Goal: Task Accomplishment & Management: Use online tool/utility

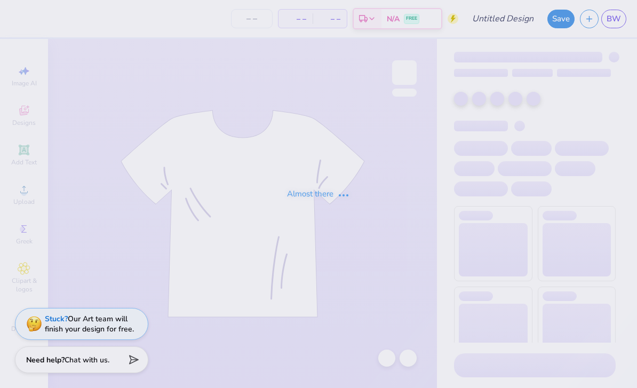
type input "Groovy T12"
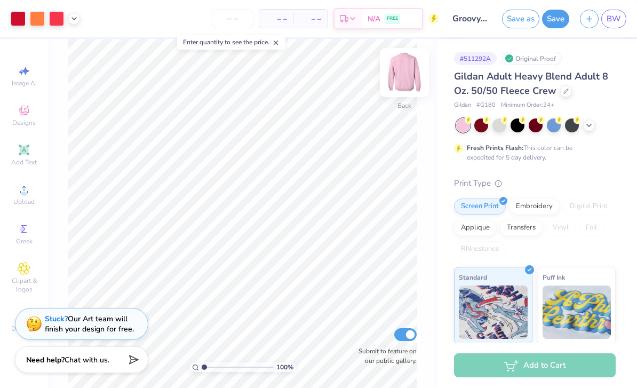
click at [404, 73] on img at bounding box center [404, 72] width 43 height 43
click at [404, 78] on img at bounding box center [404, 72] width 43 height 43
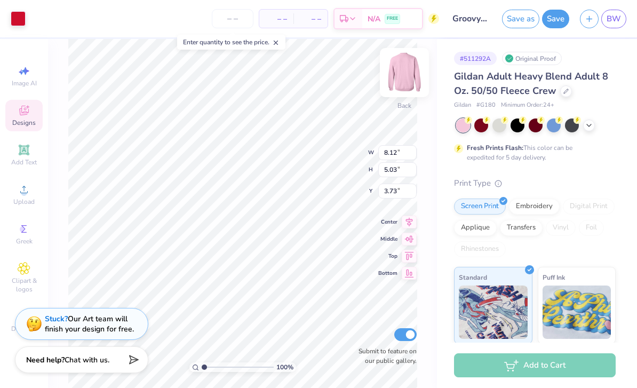
type input "2.46"
type input "1.98"
type input "3.97"
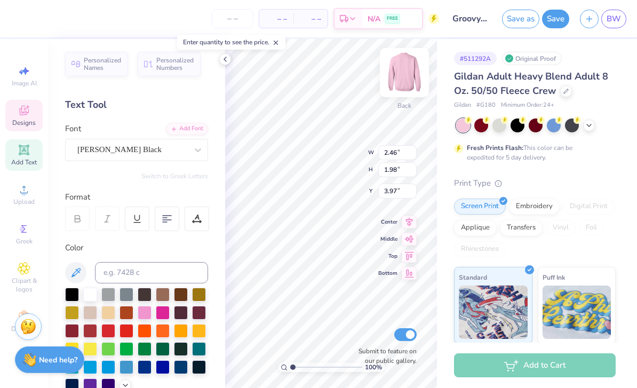
type input "8.12"
type input "5.03"
type input "3.73"
copy canvas
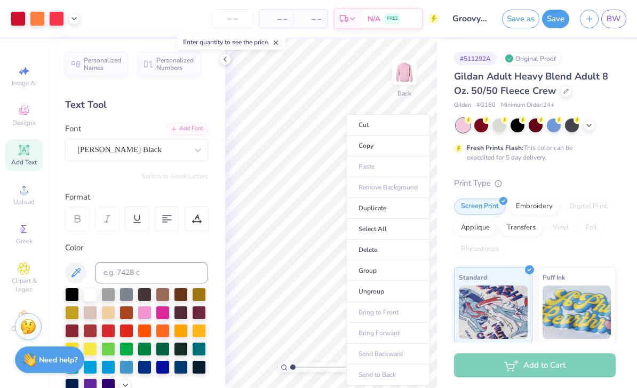
click at [598, 161] on div "Fresh Prints Flash: This color can be expedited for 5 day delivery." at bounding box center [532, 152] width 131 height 19
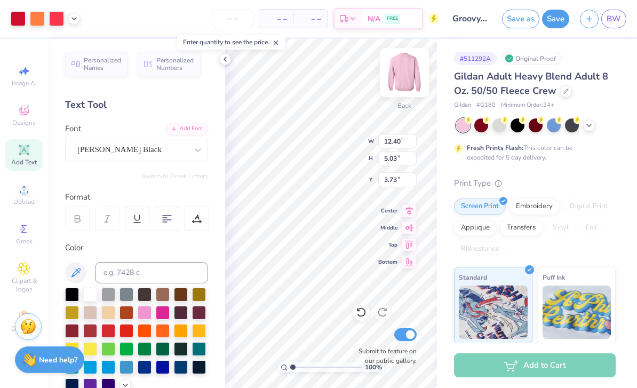
click at [403, 71] on img at bounding box center [404, 72] width 43 height 43
click at [401, 73] on img at bounding box center [404, 72] width 43 height 43
click at [398, 82] on img at bounding box center [404, 72] width 43 height 43
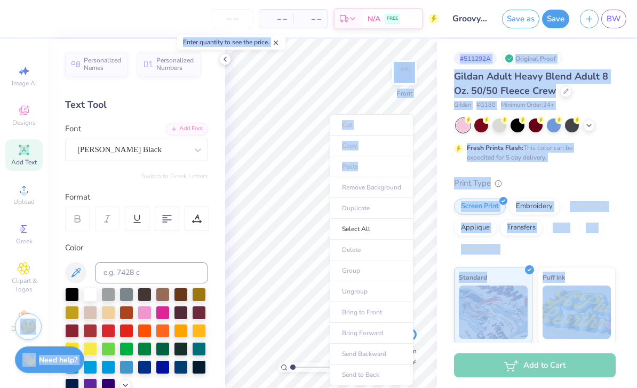
click at [383, 158] on ul "Cut Copy Paste Remove Background Duplicate Select All Delete Group Ungroup Brin…" at bounding box center [372, 249] width 84 height 271
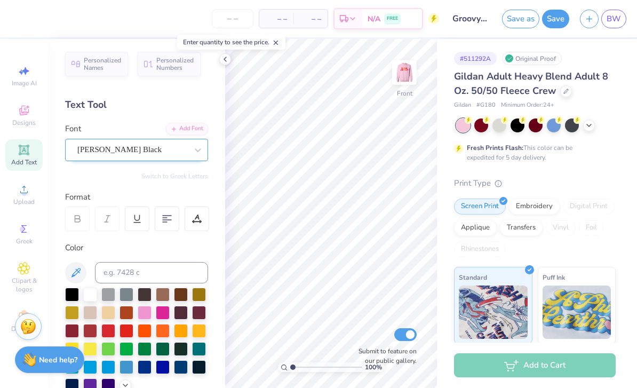
click at [159, 151] on div "[PERSON_NAME] Black" at bounding box center [132, 149] width 112 height 17
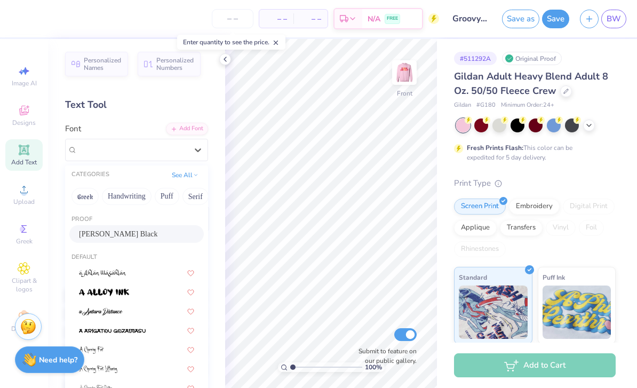
click at [145, 238] on div "[PERSON_NAME] Black" at bounding box center [136, 234] width 135 height 18
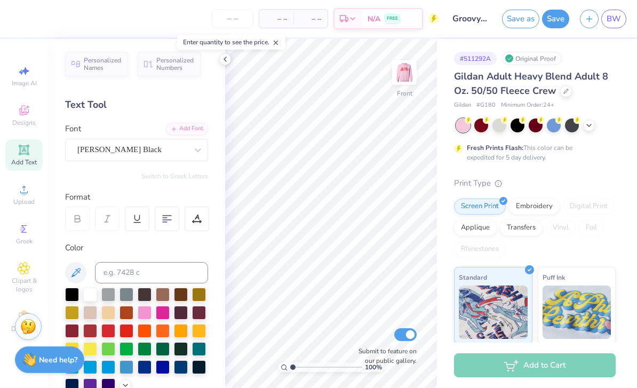
click at [603, 168] on div "Gildan Adult Heavy Blend Adult 8 Oz. 50/50 Fleece Crew Gildan # G180 Minimum Or…" at bounding box center [535, 288] width 162 height 439
click at [226, 58] on icon at bounding box center [225, 59] width 9 height 9
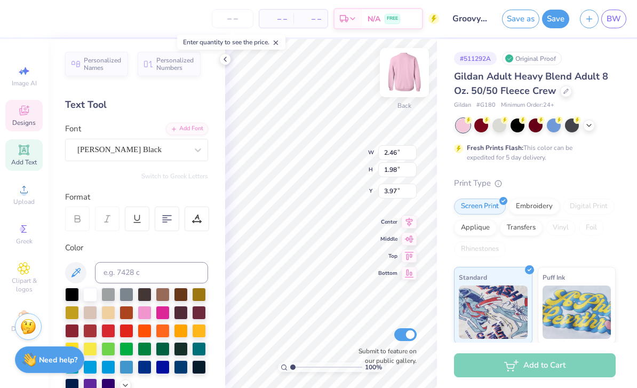
click at [412, 72] on img at bounding box center [404, 72] width 43 height 43
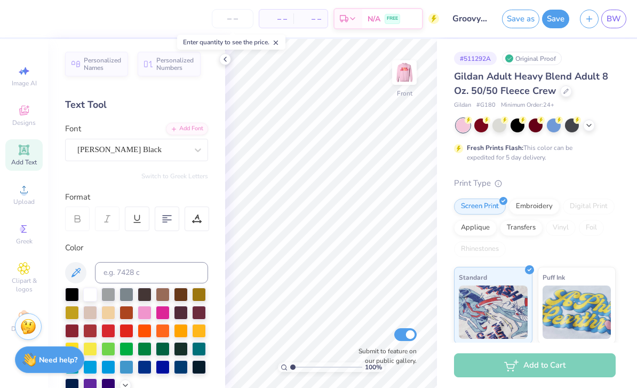
click at [28, 155] on icon at bounding box center [24, 150] width 10 height 10
type textarea "T"
type textarea "G"
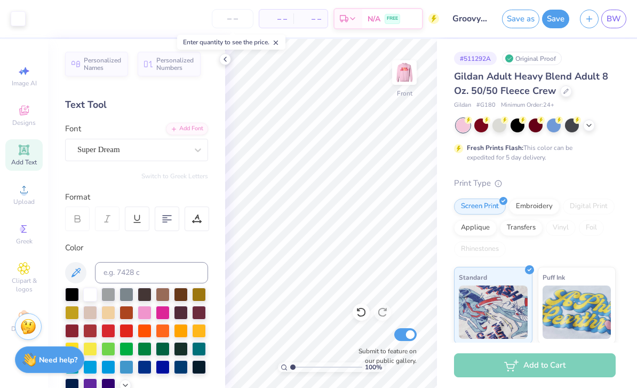
click at [22, 155] on icon at bounding box center [24, 150] width 10 height 10
type textarea "T"
type textarea "I"
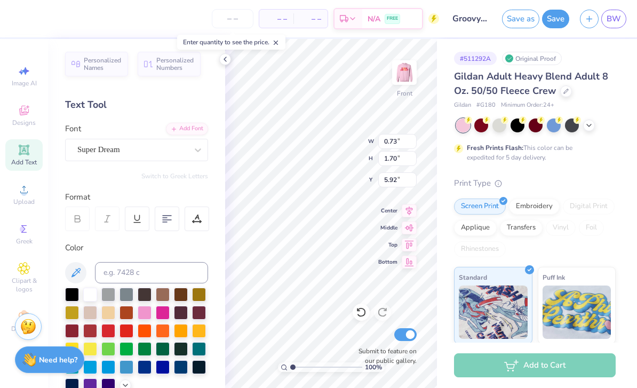
type input "5.92"
type input "1.42"
type input "1.71"
type input "5.92"
click at [28, 163] on span "Add Text" at bounding box center [24, 162] width 26 height 9
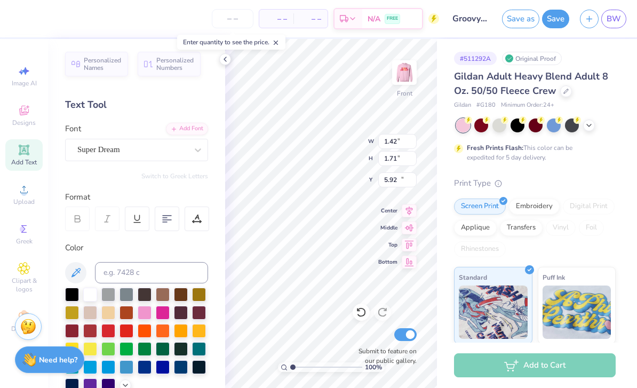
type input "5.91"
type input "12.39"
type textarea "T"
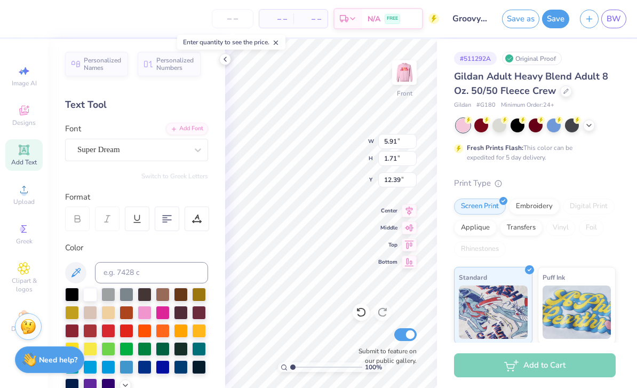
type textarea "G"
type input "5.91"
click at [18, 156] on icon at bounding box center [24, 150] width 13 height 13
type textarea "T"
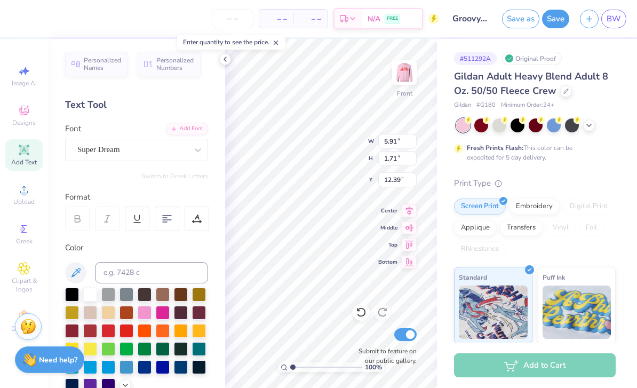
scroll to position [0, 0]
type textarea "E"
type textarea """
type textarea "'E"
type input "9.55"
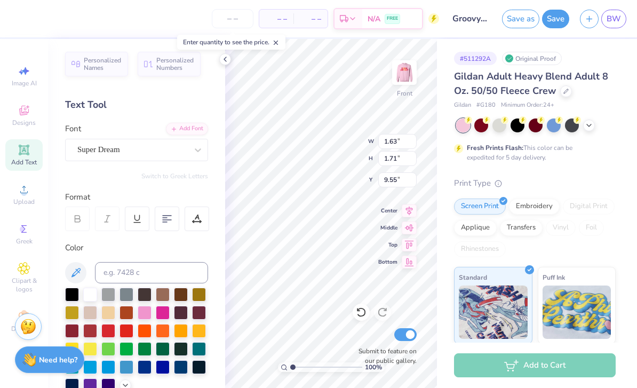
type textarea "'"
type textarea """
type textarea "E"
click at [22, 160] on span "Add Text" at bounding box center [24, 162] width 26 height 9
type textarea "M"
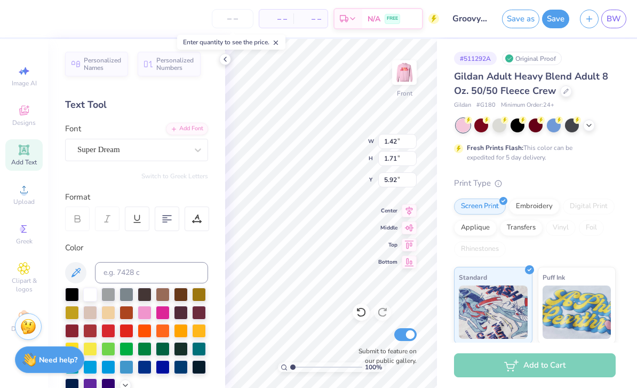
type input "1.95"
type input "2.35"
type input "5.91"
type input "2.14106981926616"
type input "1.52"
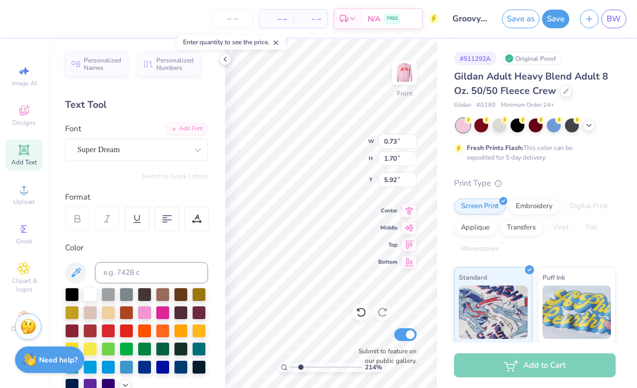
type input "3.57"
type input "4.05"
type input "2.14106981926616"
type input "5.98"
type input "2.14106981926616"
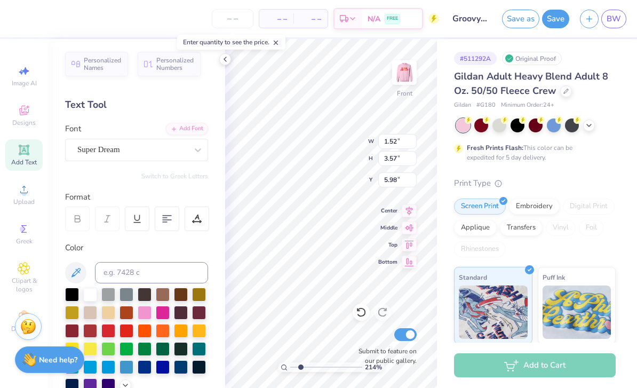
type input "1.95"
type input "2.35"
type input "5.91"
type input "2.14106981926616"
type input "2.80"
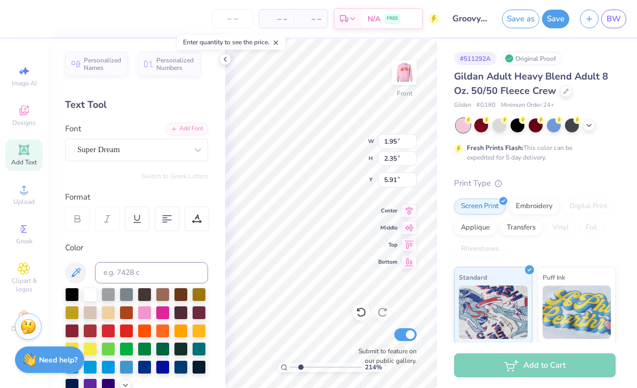
type input "3.36"
type input "2.14106981926616"
type input "5.94"
type input "2.14106981926616"
type input "1.42"
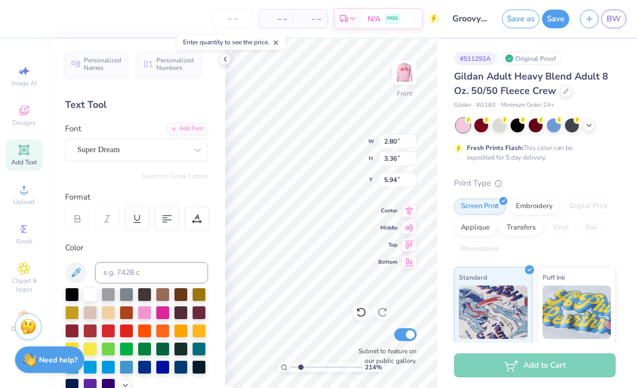
type input "1.71"
type input "5.91"
type input "2.14106981926616"
type input "3.05"
type input "3.67"
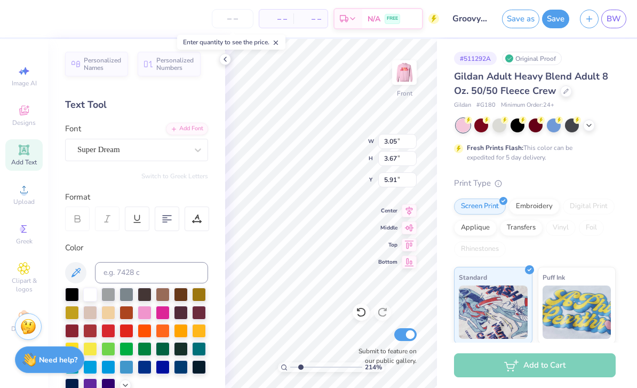
type input "2.14106981926616"
type input "1.28"
type input "1.71"
type input "9.55"
type input "2.14106981926616"
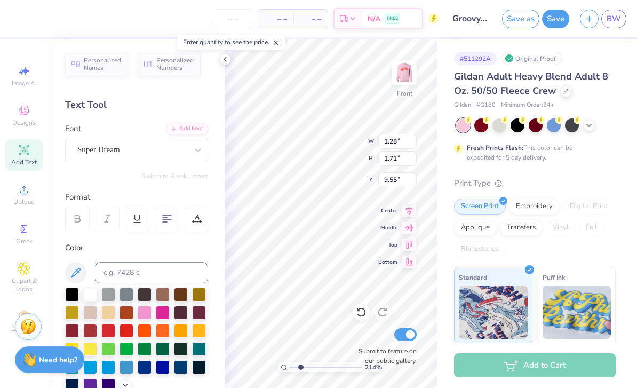
type input "2.70"
type input "3.60"
type input "2.14106981926616"
type input "10.60"
type input "2.14106981926616"
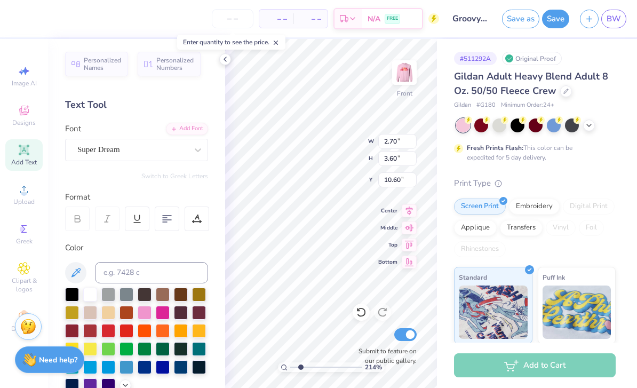
type input "1.71"
type input "12.40"
type input "2.14106981926616"
type input "3.39"
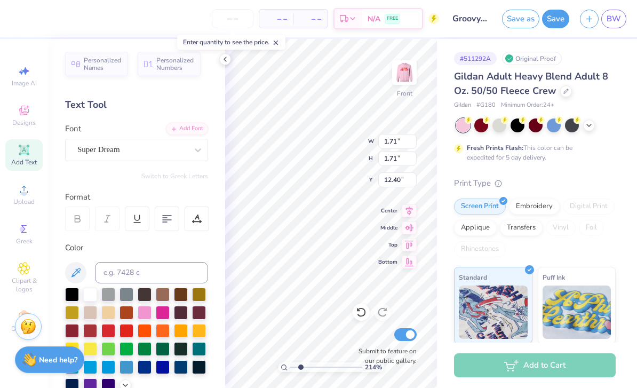
type input "3.37"
type input "10.73"
type input "2.14106981926616"
type input "2.80"
type input "3.36"
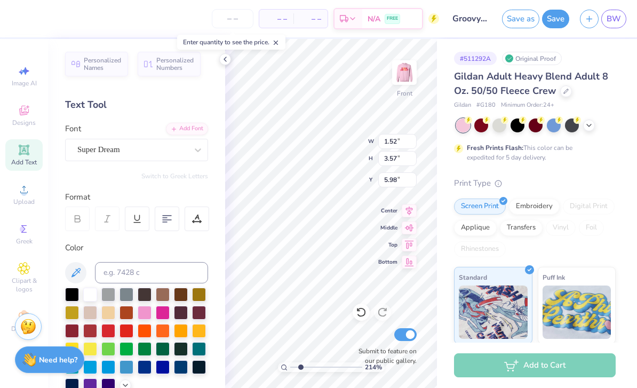
type input "5.94"
type input "2.14106981926616"
type input "3.11"
type input "3.74"
type input "5.56"
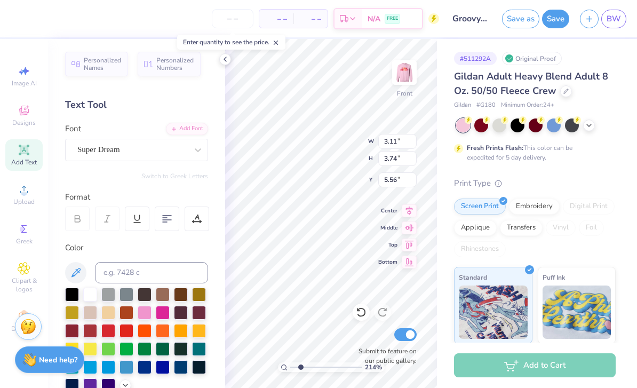
type input "2.14106981926616"
type input "5.65"
type input "2.14106981926616"
type input "1.52"
type input "3.57"
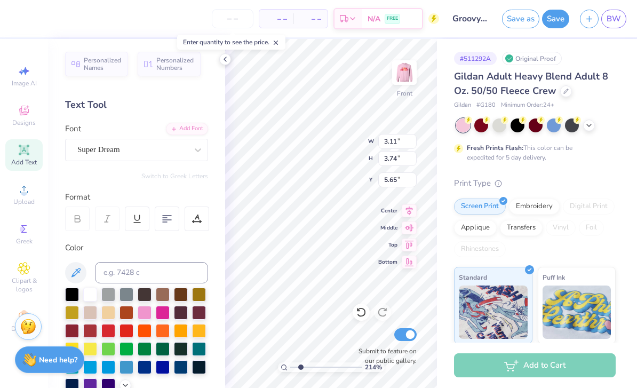
type input "5.98"
type input "2.14106981926616"
type input "5.74"
type input "1.29373101122044"
type input "3.38"
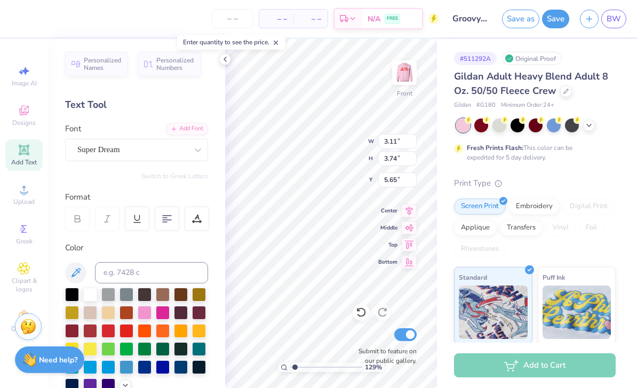
type input "3.77"
type input "5.53"
type input "1.29373101122044"
type input "5.15"
type input "1.29373101122044"
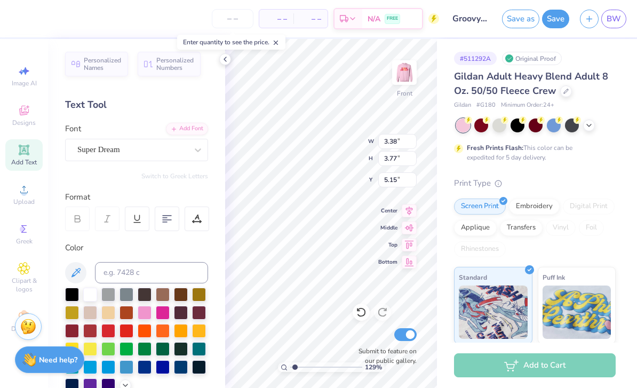
type input "1.52"
type input "3.57"
type input "5.74"
type input "1.29373101122044"
type input "1.62"
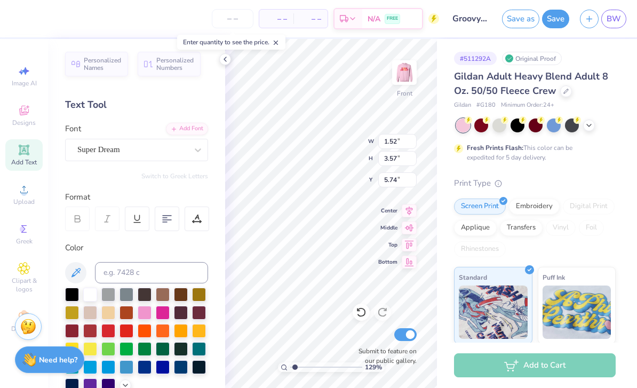
type input "3.56"
type input "1.29373101122044"
type input "3.05"
type input "3.67"
type input "5.91"
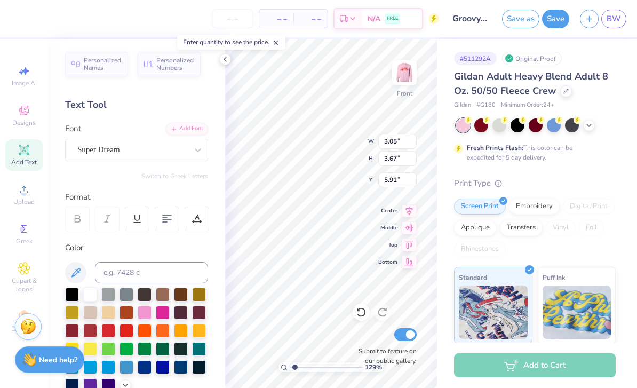
type input "1.29373101122044"
type input "3.02"
type input "5.95"
type input "1.29373101122044"
type input "5.26"
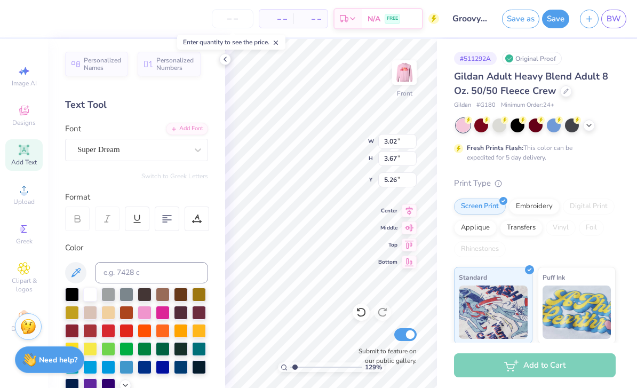
type input "1.29373101122044"
type input "2.70"
type input "3.60"
type input "10.60"
type input "1.29373101122044"
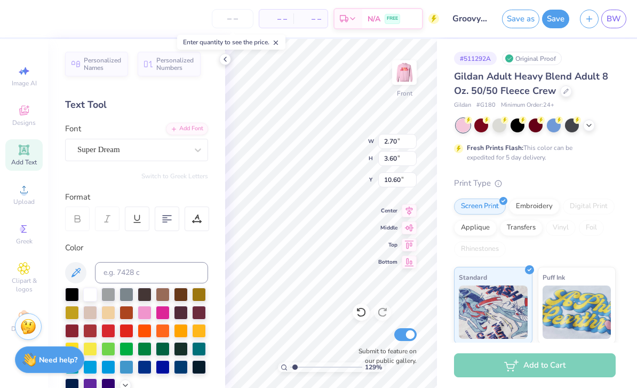
type input "2.80"
type input "3.69"
type input "10.53"
type input "1.29373101122044"
type input "9.30"
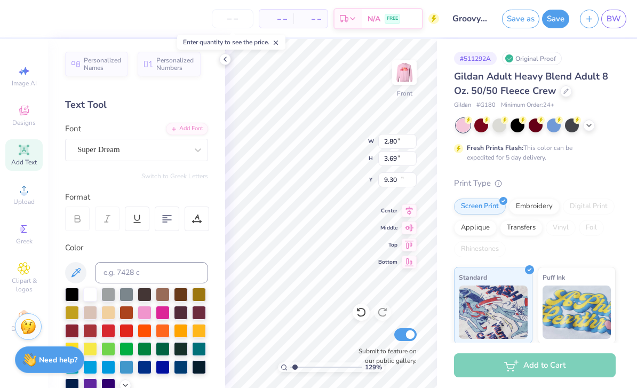
type input "1.29373101122044"
type input "3.39"
type input "3.37"
type input "10.73"
type input "1.29373101122044"
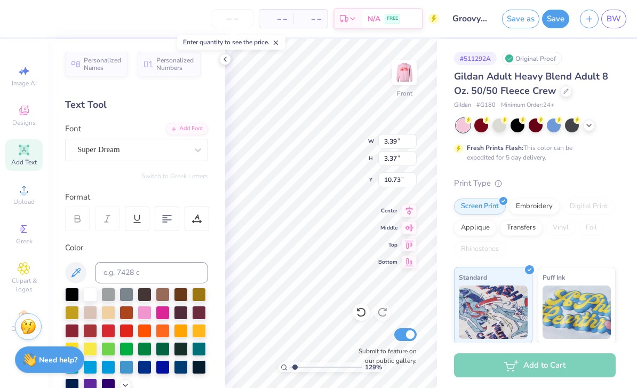
type input "3.77"
type input "3.70"
type input "10.57"
type input "1.29373101122044"
type input "10.00"
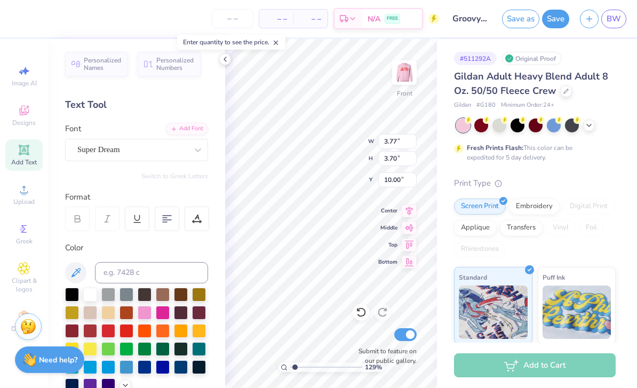
type input "1.29373101122044"
type input "2.80"
type input "3.69"
type input "9.30"
type input "1.29373101122044"
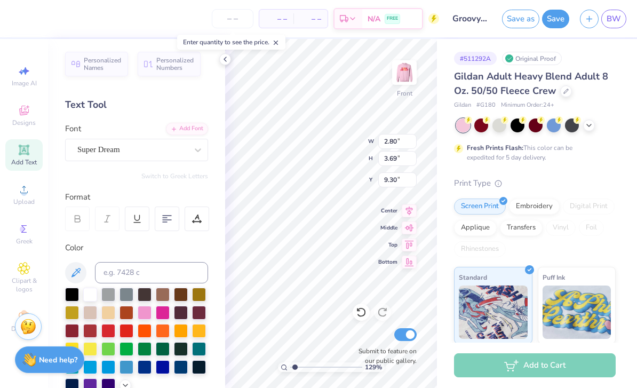
type input "2.68"
type input "3.64"
type input "9.33"
type input "1.29373101122044"
type input "3.02"
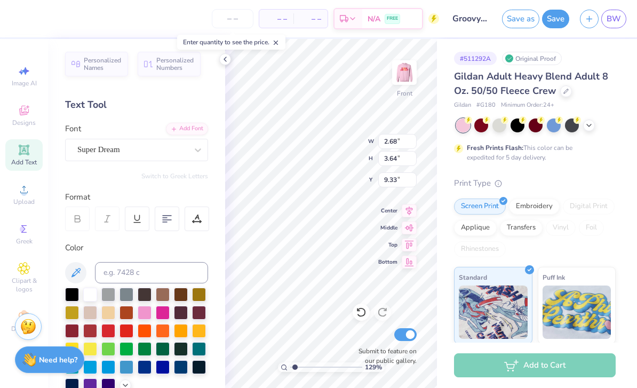
type input "3.67"
type input "5.26"
type input "1.29373101122044"
type input "3.77"
type input "3.70"
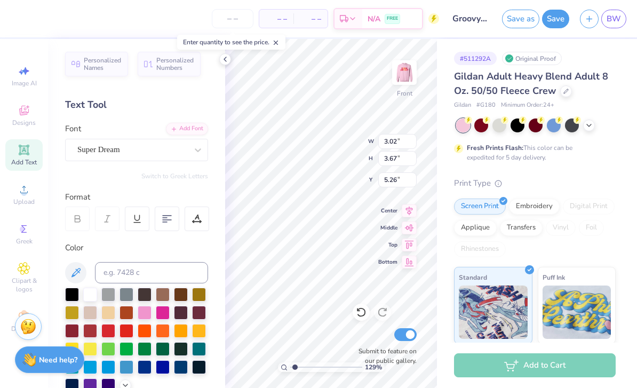
type input "10.00"
type input "1.29373101122044"
type input "10.34"
type input "1.29373101122044"
type input "6.05"
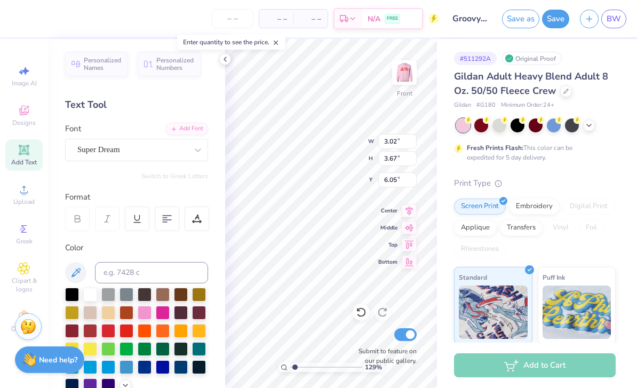
type input "1.29373101122044"
type input "1.62"
type input "3.56"
type input "5.74"
type input "1.29373101122044"
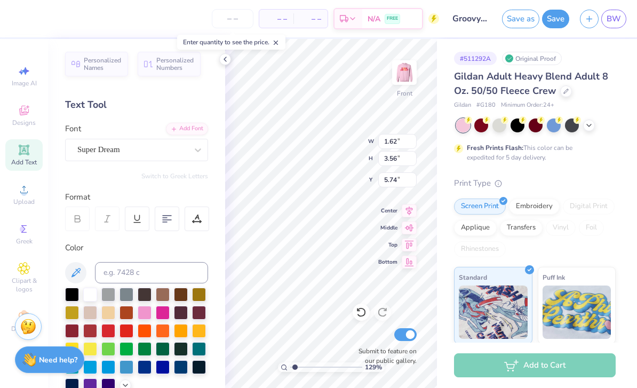
type input "1.91"
type input "3.54"
type input "5.76"
type input "1.29373101122044"
type input "6.80"
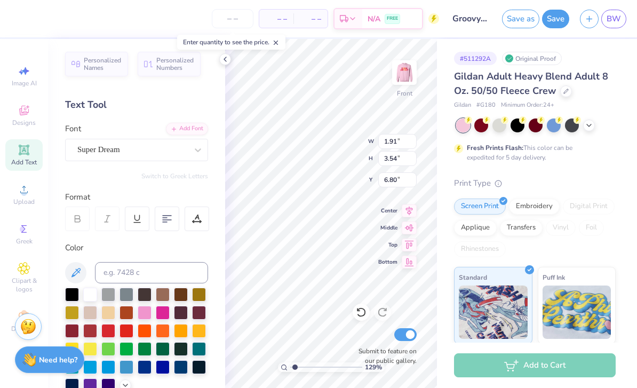
type input "1.29373101122044"
type input "5.58"
type input "1.29373101122044"
type input "3.38"
type input "3.77"
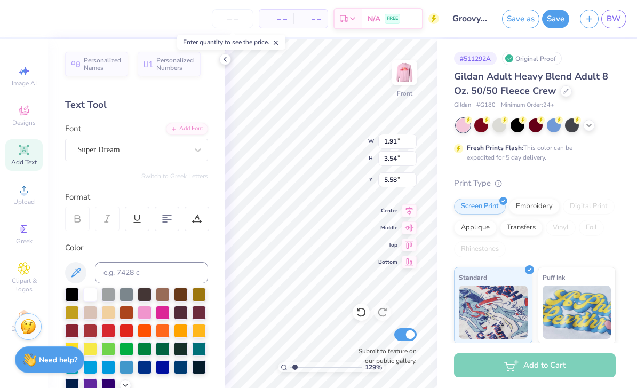
type input "5.15"
type input "1.29373101122044"
type input "4.91"
type input "1.29373101122044"
type input "3.77"
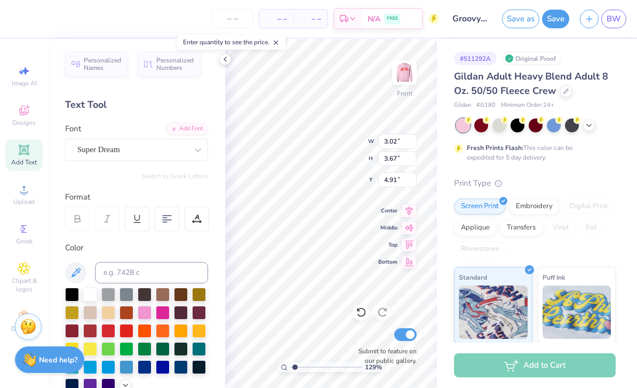
type input "3.70"
type input "10.34"
type input "1.29373101122044"
type input "9.27"
type input "1.29373101122044"
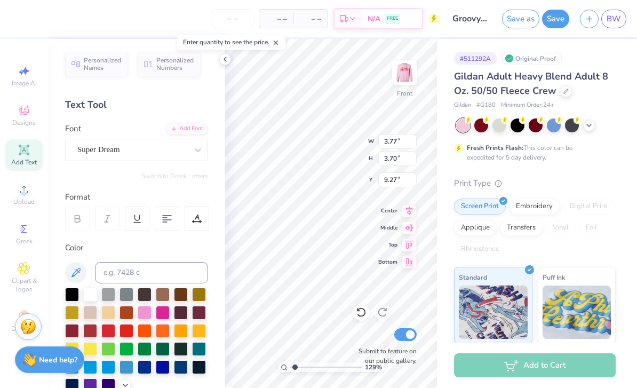
type input "2.68"
type input "3.64"
type input "9.33"
type input "1.29373101122044"
type input "5.20"
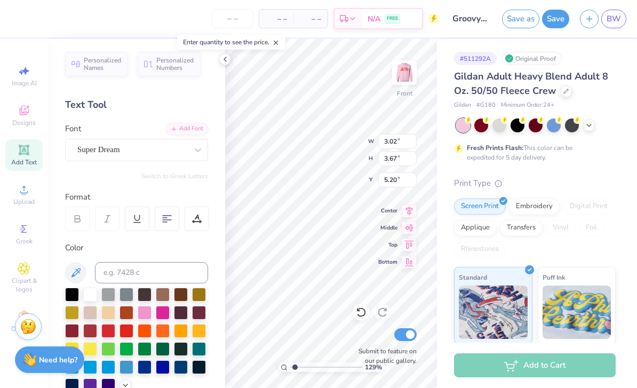
type input "1.29373101122044"
type input "3.38"
type input "3.77"
type input "5.15"
type input "1.29373101122044"
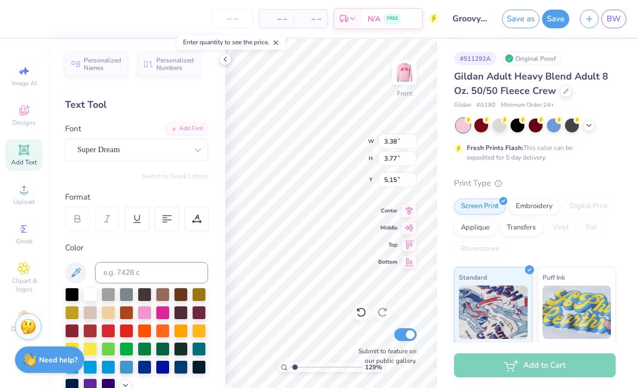
type input "5.10"
type input "1.29373101122044"
type input "1.91"
type input "3.54"
type input "5.58"
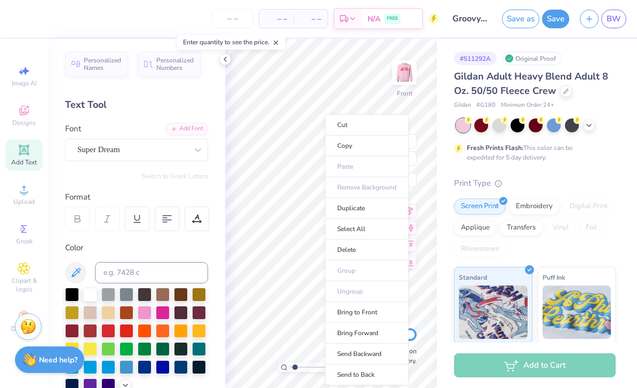
type input "1.29373101122044"
type input "1.65"
type input "3.56"
type input "5.57"
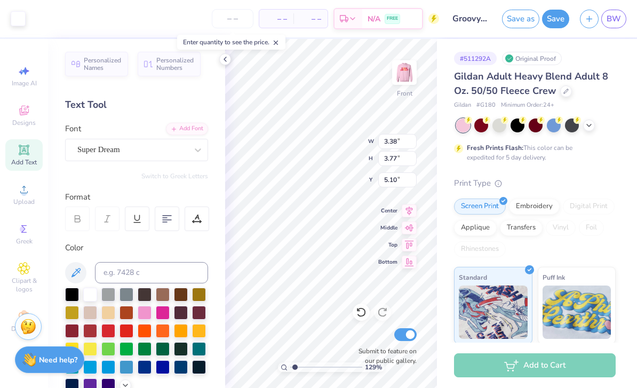
type input "1.29373101122044"
type input "5.50"
type input "1.29373101122044"
type input "3.29"
type input "3.75"
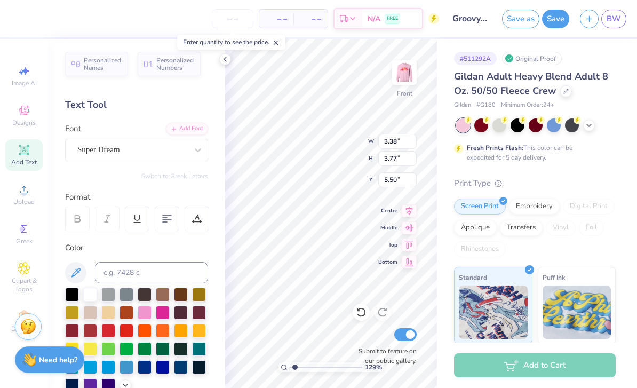
type input "5.54"
type input "1.29373101122044"
type input "5.12"
click at [590, 167] on div "Gildan Adult Heavy Blend Adult 8 Oz. 50/50 Fleece Crew Gildan # G180 Minimum Or…" at bounding box center [535, 288] width 162 height 439
type input "1"
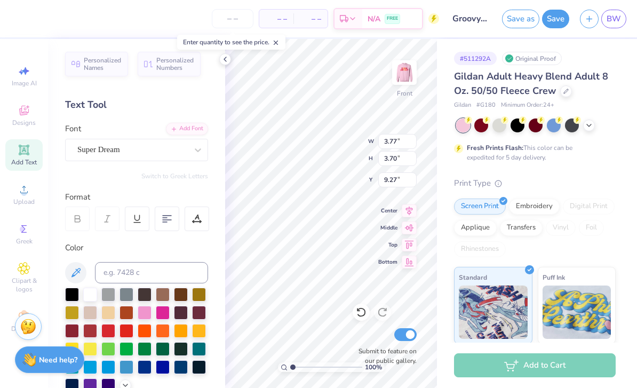
type input "3.59"
type input "3.53"
type input "9.44"
click at [223, 57] on icon at bounding box center [225, 59] width 9 height 9
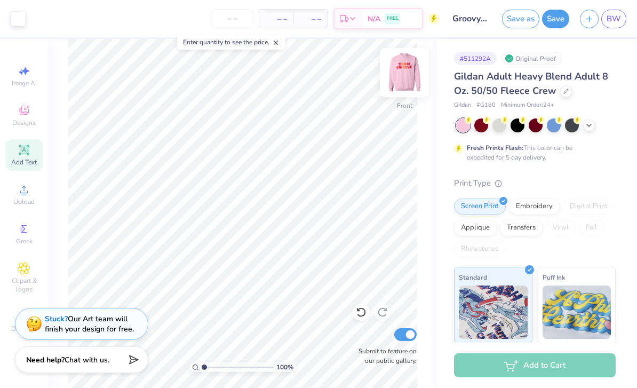
click at [396, 69] on img at bounding box center [404, 72] width 43 height 43
click at [583, 123] on div at bounding box center [589, 125] width 12 height 12
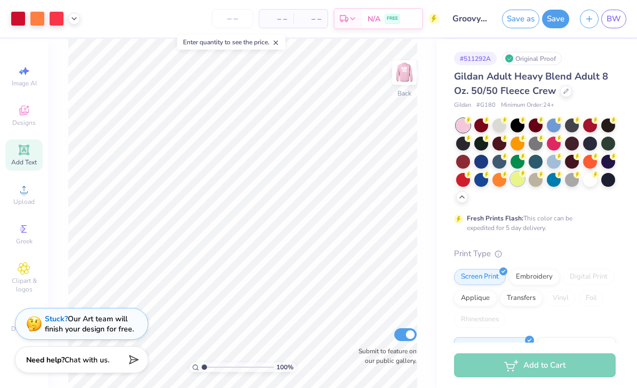
click at [515, 182] on div at bounding box center [518, 179] width 14 height 14
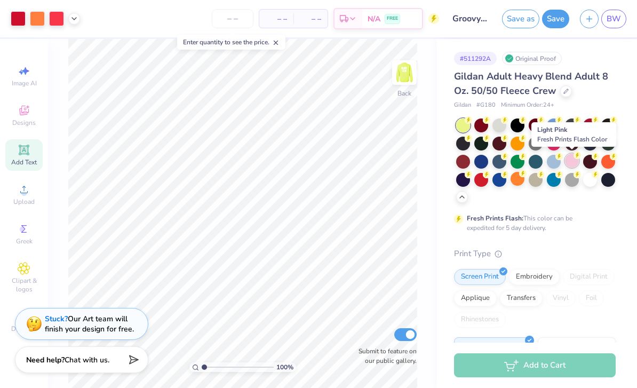
click at [570, 167] on div at bounding box center [572, 161] width 14 height 14
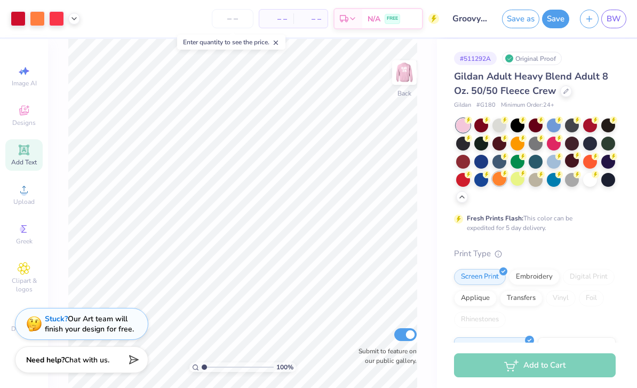
click at [500, 182] on div at bounding box center [500, 179] width 14 height 14
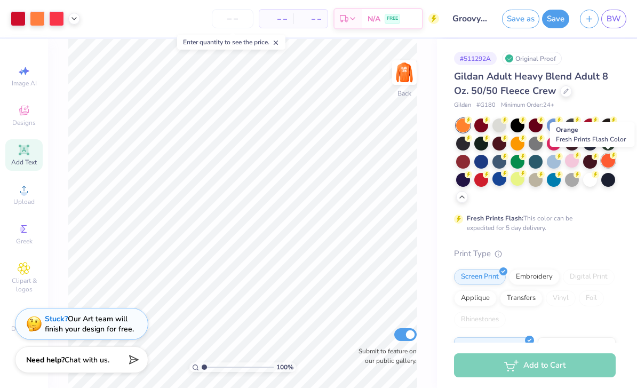
click at [604, 162] on div at bounding box center [609, 161] width 14 height 14
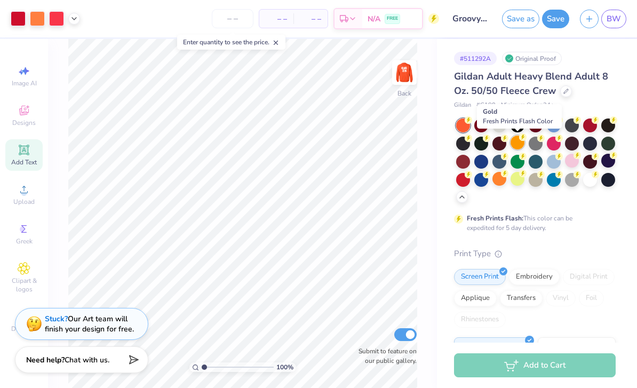
click at [515, 147] on div at bounding box center [518, 143] width 14 height 14
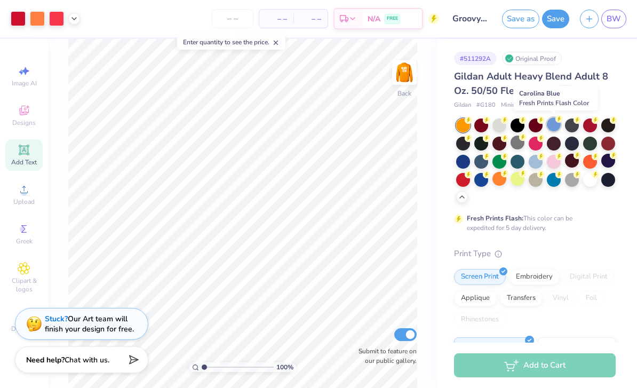
click at [553, 128] on div at bounding box center [554, 124] width 14 height 14
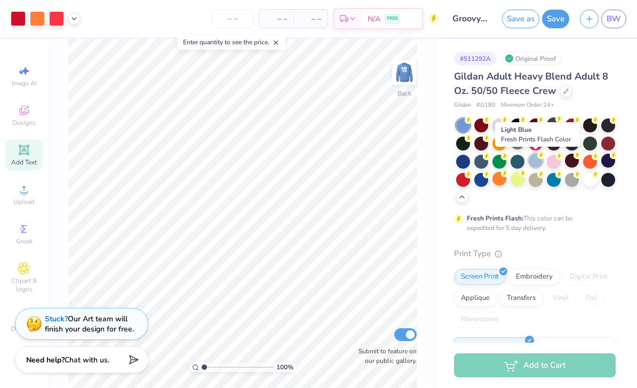
click at [532, 161] on div at bounding box center [536, 161] width 14 height 14
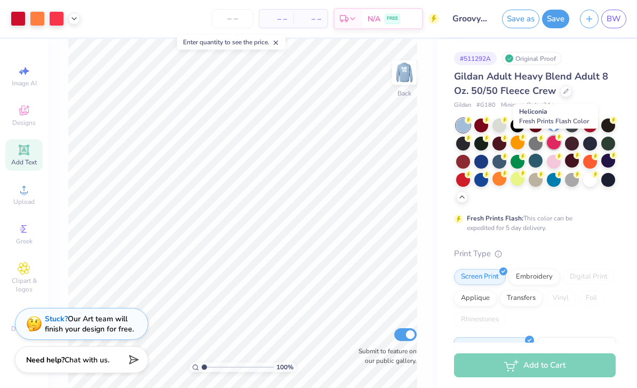
click at [552, 147] on div at bounding box center [554, 143] width 14 height 14
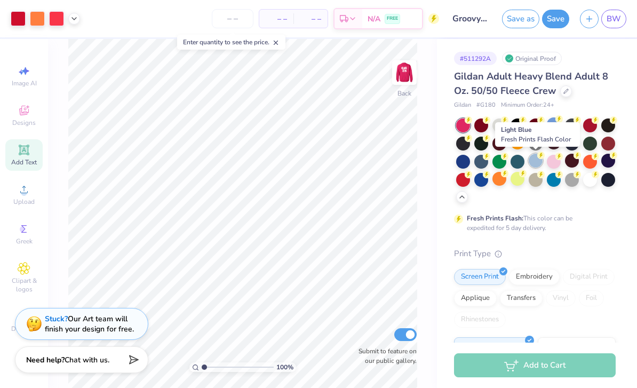
click at [533, 164] on div at bounding box center [536, 161] width 14 height 14
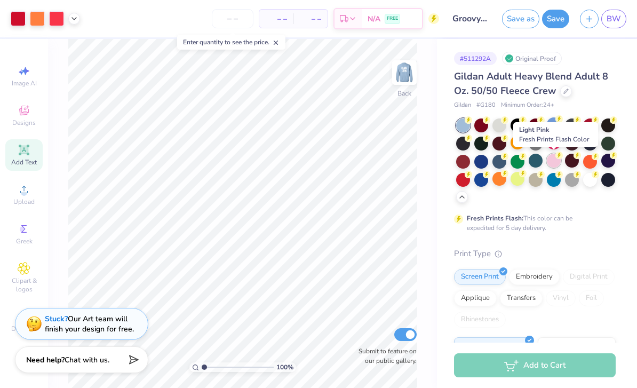
click at [553, 164] on div at bounding box center [554, 161] width 14 height 14
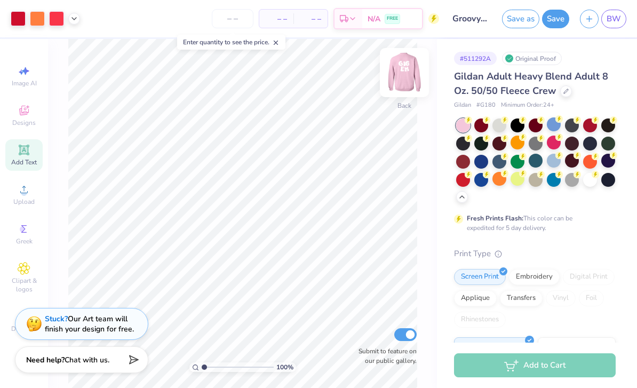
click at [405, 83] on img at bounding box center [404, 72] width 43 height 43
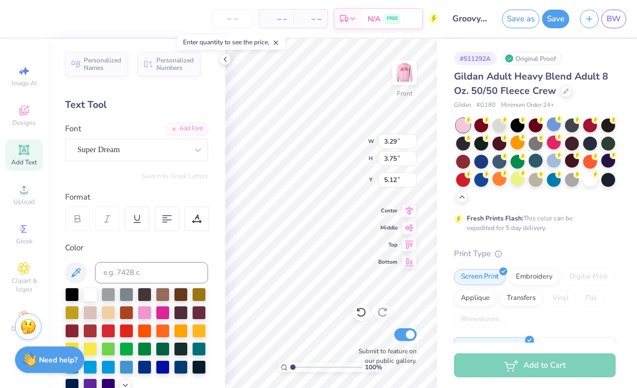
type input "2.69"
type input "3.07"
click at [30, 159] on div "Add Text" at bounding box center [23, 154] width 37 height 31
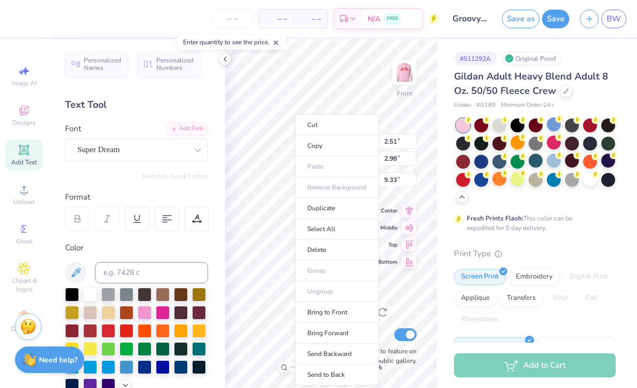
click at [331, 288] on ul "Cut Copy Paste Remove Background Duplicate Select All Delete Group Ungroup Brin…" at bounding box center [337, 249] width 84 height 271
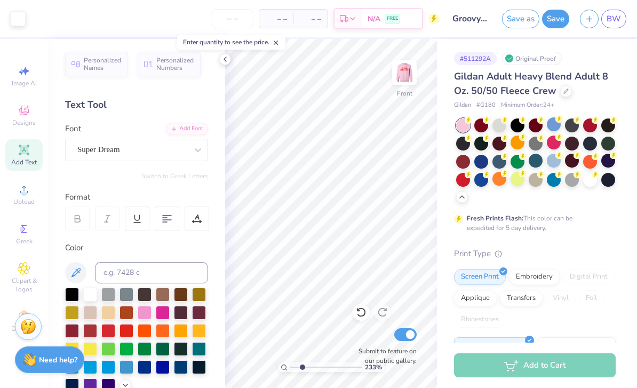
click at [608, 231] on div "Fresh Prints Flash: This color can be expedited for 5 day delivery." at bounding box center [535, 176] width 162 height 114
drag, startPoint x: 608, startPoint y: 231, endPoint x: 579, endPoint y: 241, distance: 30.4
click at [0, 0] on html "Art colors – – Per Item – – Total Est. Delivery N/A FREE Design Title Groovy T1…" at bounding box center [318, 194] width 637 height 388
click at [579, 241] on div "Gildan Adult Heavy Blend Adult 8 Oz. 50/50 Fleece Crew Gildan # G180 Minimum Or…" at bounding box center [535, 323] width 162 height 509
click at [228, 60] on icon at bounding box center [225, 59] width 9 height 9
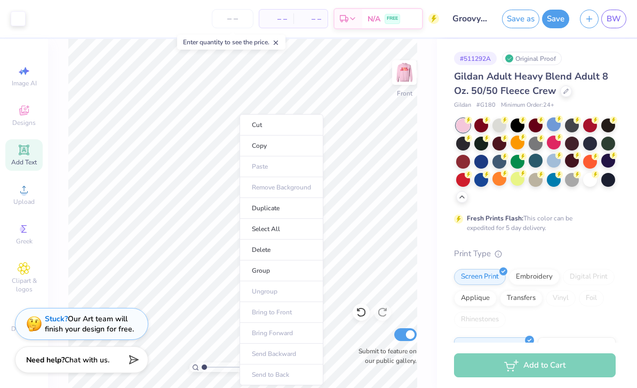
click at [614, 242] on div "Gildan Adult Heavy Blend Adult 8 Oz. 50/50 Fleece Crew Gildan # G180 Minimum Or…" at bounding box center [535, 323] width 162 height 509
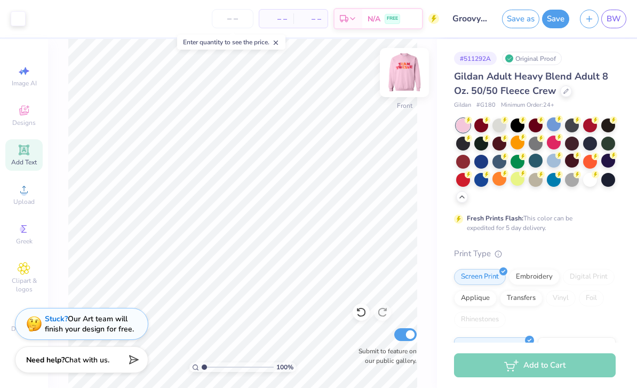
click at [407, 76] on img at bounding box center [404, 72] width 43 height 43
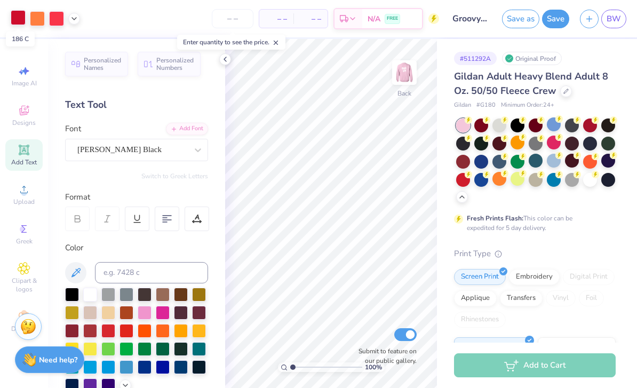
click at [21, 16] on div at bounding box center [18, 17] width 15 height 15
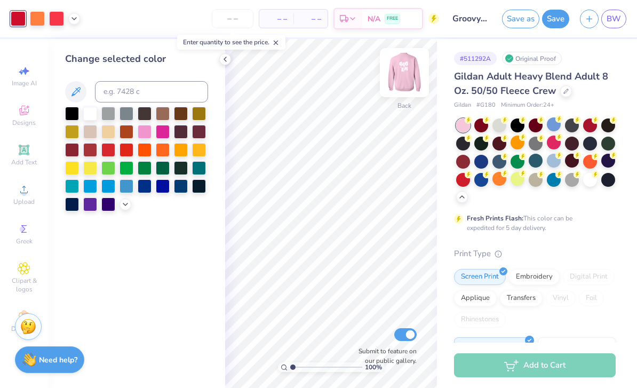
click at [408, 67] on img at bounding box center [404, 72] width 43 height 43
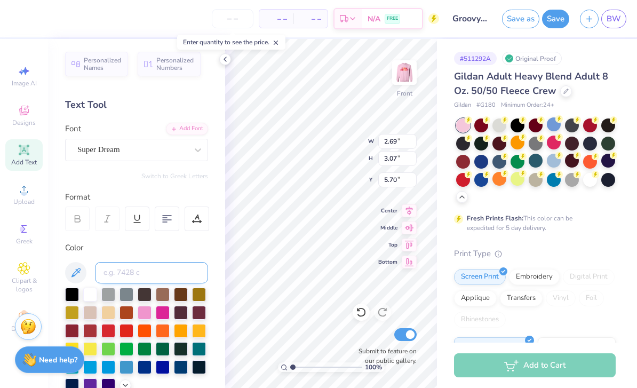
click at [130, 273] on input at bounding box center [151, 272] width 113 height 21
click at [144, 275] on input at bounding box center [151, 272] width 113 height 21
click at [406, 74] on img at bounding box center [404, 72] width 43 height 43
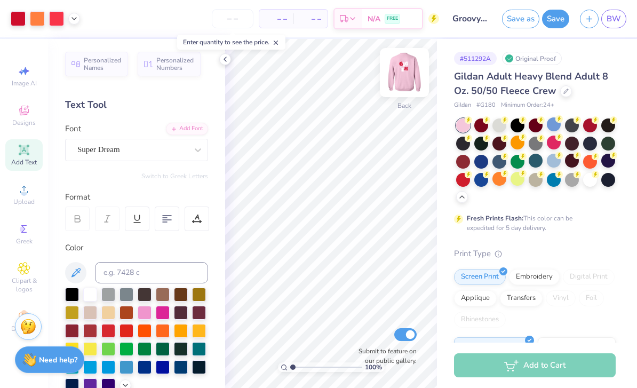
click at [401, 80] on img at bounding box center [404, 72] width 43 height 43
click at [404, 80] on img at bounding box center [404, 72] width 43 height 43
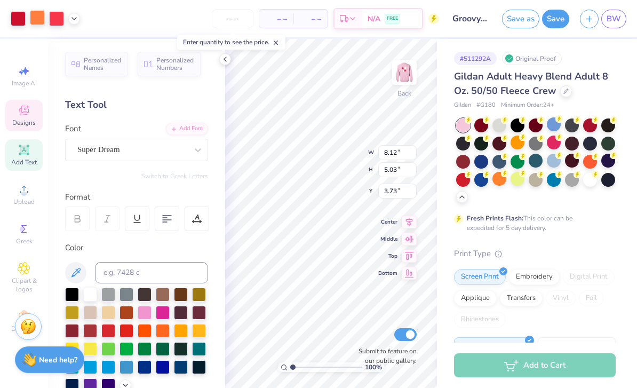
click at [37, 15] on div at bounding box center [37, 17] width 15 height 15
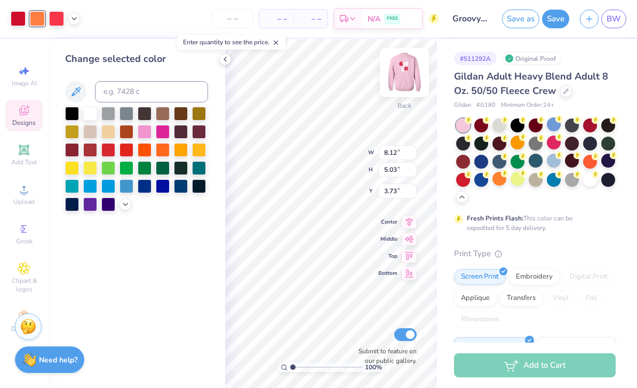
click at [411, 67] on img at bounding box center [404, 72] width 43 height 43
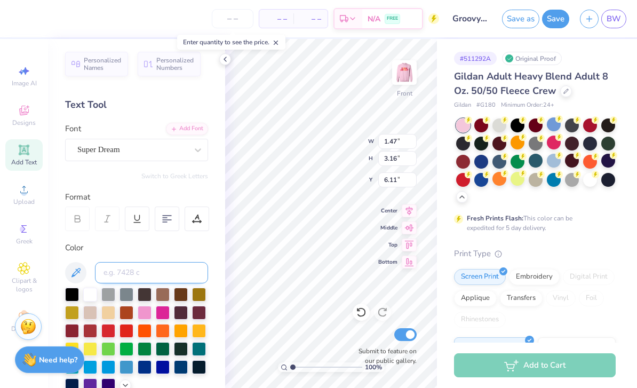
click at [151, 271] on input at bounding box center [151, 272] width 113 height 21
click at [407, 63] on img at bounding box center [404, 72] width 43 height 43
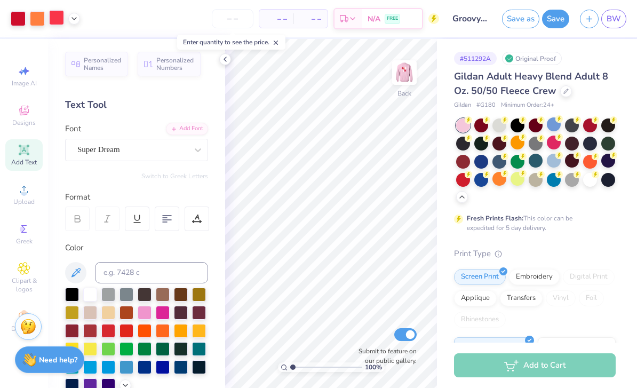
click at [56, 21] on div at bounding box center [56, 17] width 15 height 15
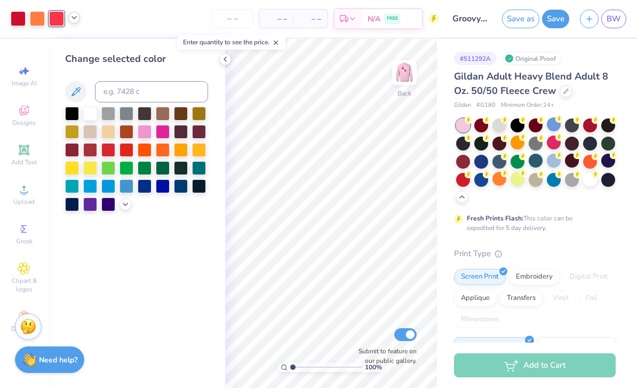
click at [77, 19] on icon at bounding box center [74, 17] width 9 height 9
click at [405, 76] on img at bounding box center [404, 72] width 43 height 43
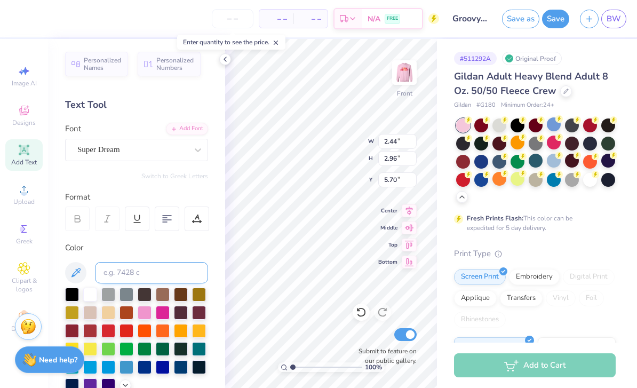
click at [162, 275] on input at bounding box center [151, 272] width 113 height 21
click at [412, 68] on img at bounding box center [404, 72] width 43 height 43
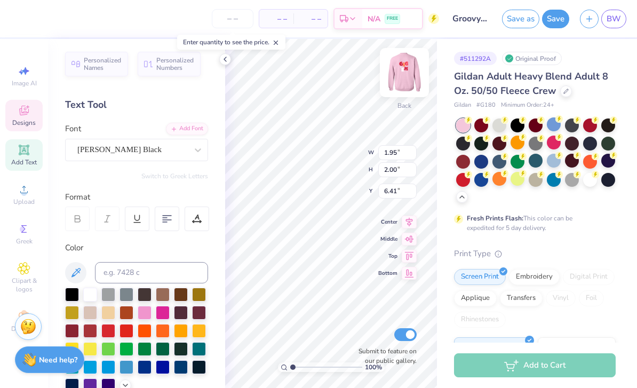
click at [408, 75] on img at bounding box center [404, 72] width 43 height 43
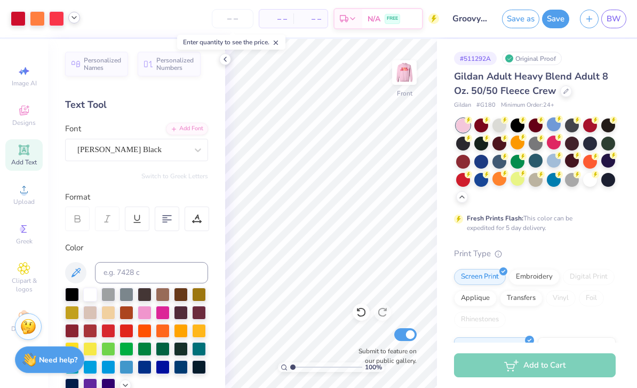
click at [74, 23] on div at bounding box center [74, 18] width 12 height 12
click at [76, 48] on div at bounding box center [74, 44] width 15 height 15
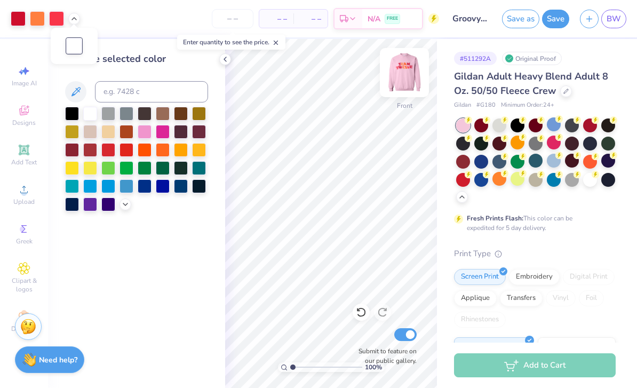
click at [408, 78] on img at bounding box center [404, 72] width 43 height 43
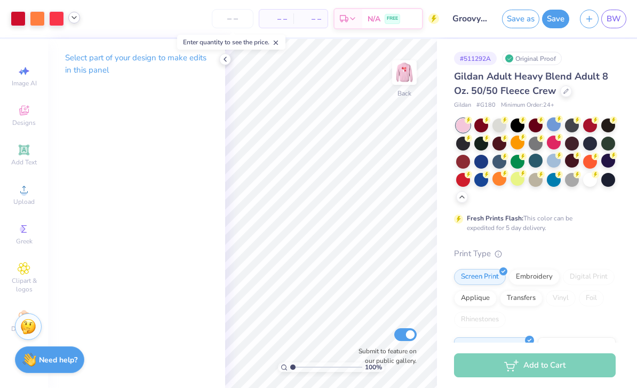
click at [74, 18] on polyline at bounding box center [74, 18] width 4 height 2
click at [403, 72] on img at bounding box center [404, 72] width 43 height 43
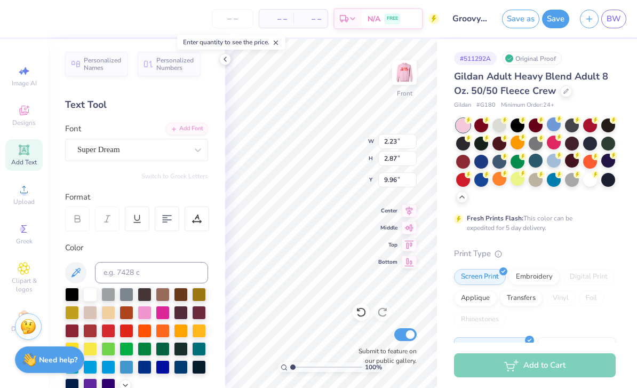
click at [151, 258] on div "Color" at bounding box center [136, 317] width 143 height 151
click at [153, 279] on input at bounding box center [151, 272] width 113 height 21
click at [140, 266] on input at bounding box center [151, 272] width 113 height 21
click at [122, 275] on input at bounding box center [151, 272] width 113 height 21
drag, startPoint x: 122, startPoint y: 275, endPoint x: 129, endPoint y: 277, distance: 7.1
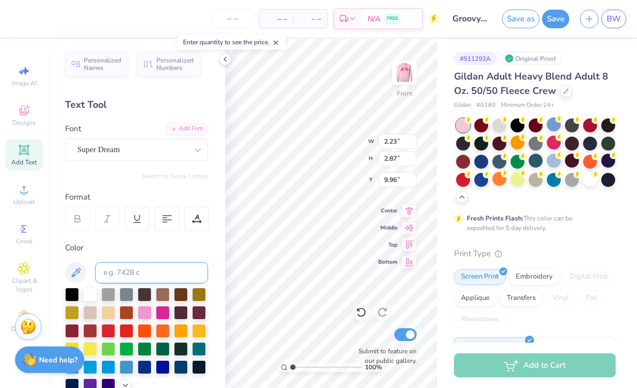
click at [0, 0] on html "– – Per Item – – Total Est. Delivery N/A FREE Design Title Groovy T12 Save as S…" at bounding box center [318, 194] width 637 height 388
click at [129, 277] on input at bounding box center [151, 272] width 113 height 21
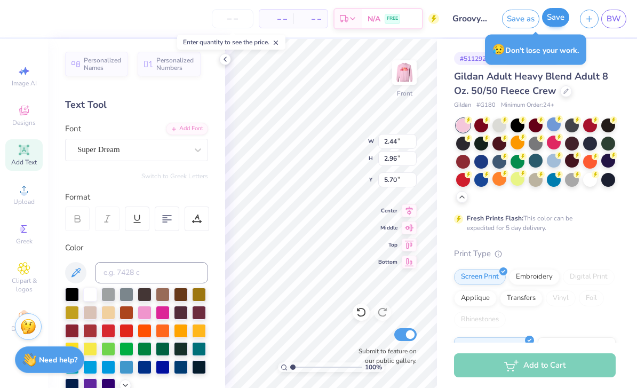
click at [554, 25] on button "Save" at bounding box center [555, 17] width 27 height 19
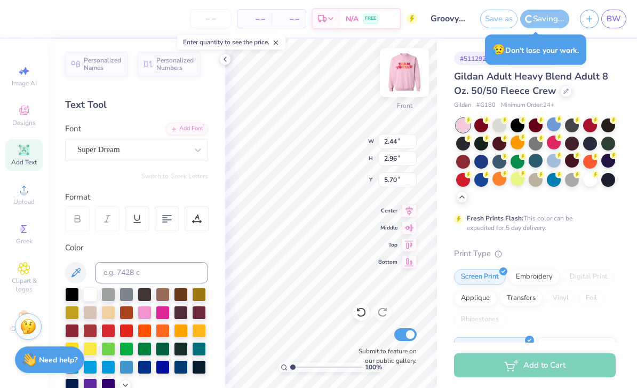
click at [412, 72] on img at bounding box center [404, 72] width 43 height 43
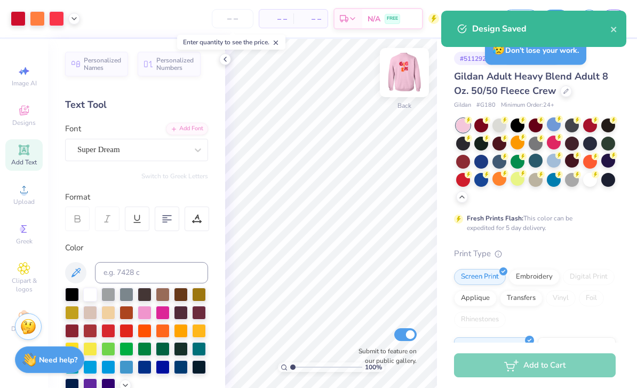
click at [405, 80] on img at bounding box center [404, 72] width 43 height 43
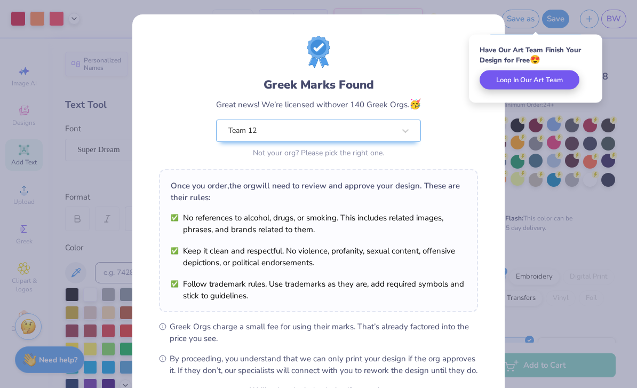
click at [487, 85] on button "Loop In Our Art Team" at bounding box center [530, 79] width 100 height 19
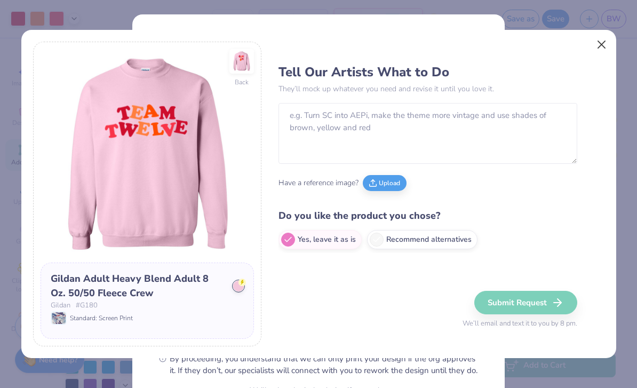
click at [597, 44] on button "Close" at bounding box center [602, 44] width 20 height 20
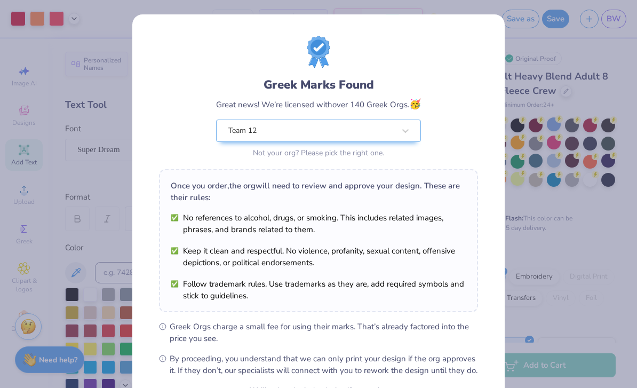
click at [540, 40] on div "Greek Marks Found Great news! We’re licensed with over 140 Greek Orgs. 🥳 Team 1…" at bounding box center [318, 194] width 637 height 388
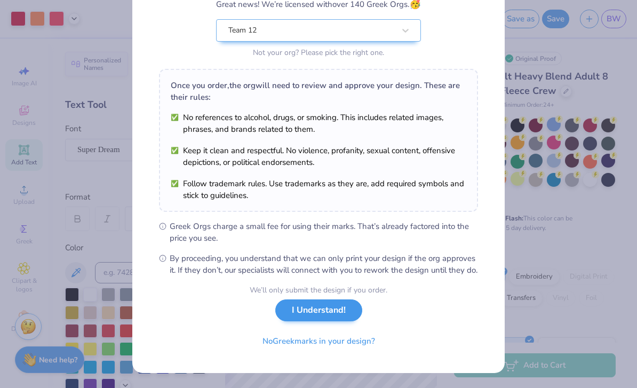
scroll to position [112, 0]
click at [330, 310] on button "I Understand!" at bounding box center [318, 310] width 87 height 22
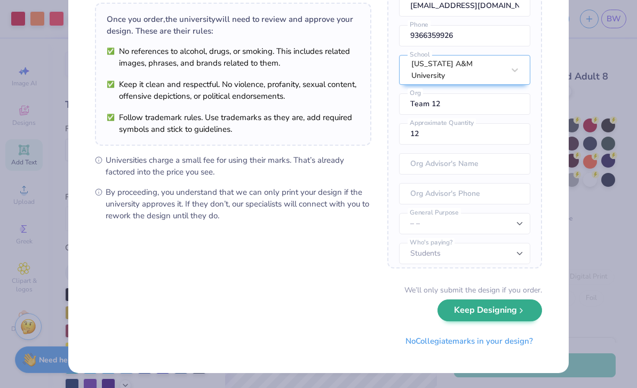
scroll to position [76, 0]
click at [468, 318] on button "Keep Designing" at bounding box center [490, 311] width 105 height 22
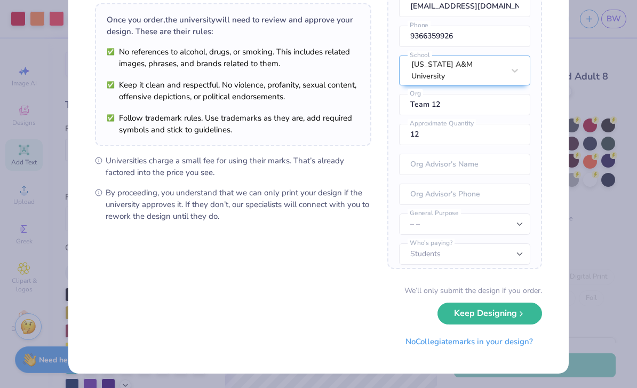
scroll to position [0, 0]
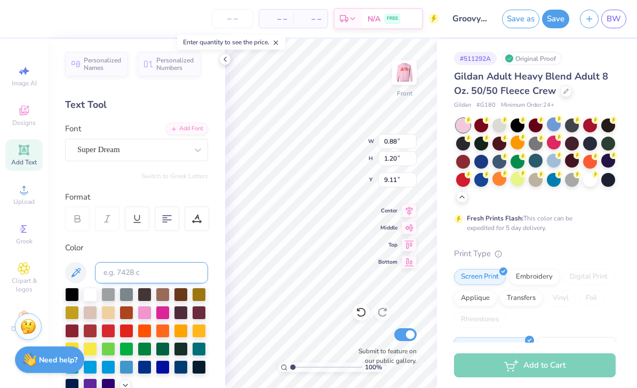
click at [154, 270] on input at bounding box center [151, 272] width 113 height 21
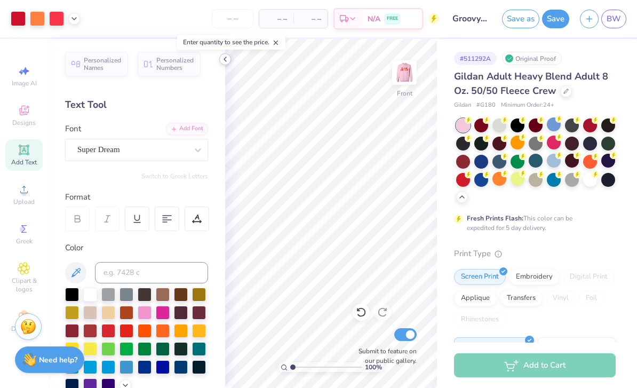
click at [226, 59] on icon at bounding box center [225, 59] width 9 height 9
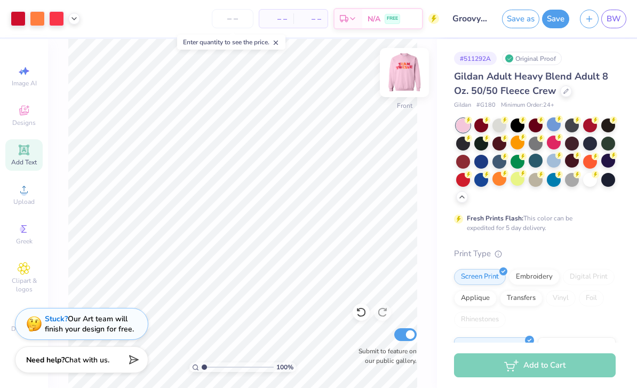
click at [404, 76] on img at bounding box center [404, 72] width 43 height 43
click at [501, 129] on div at bounding box center [500, 124] width 14 height 14
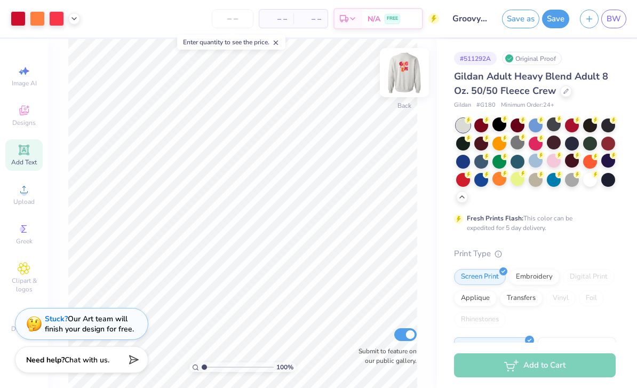
click at [410, 78] on img at bounding box center [404, 72] width 43 height 43
click at [408, 75] on img at bounding box center [404, 72] width 43 height 43
click at [611, 146] on div at bounding box center [609, 143] width 14 height 14
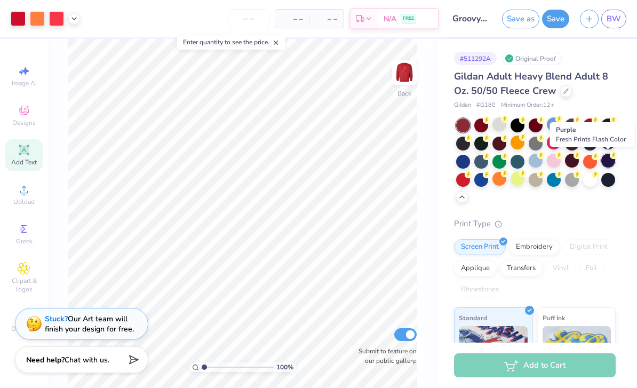
click at [603, 159] on div at bounding box center [609, 161] width 14 height 14
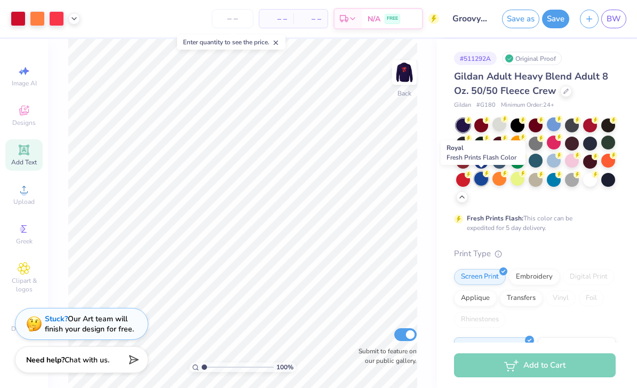
click at [485, 182] on div at bounding box center [482, 179] width 14 height 14
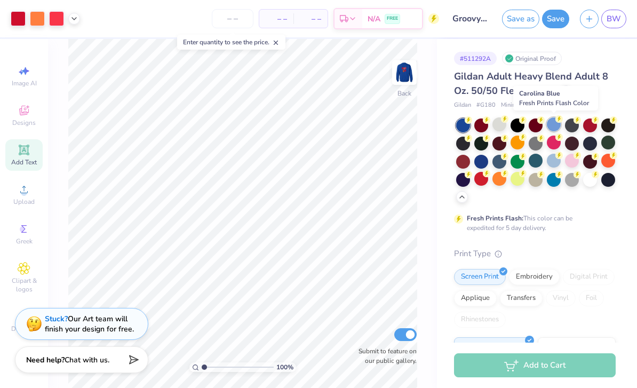
click at [558, 126] on div at bounding box center [554, 124] width 14 height 14
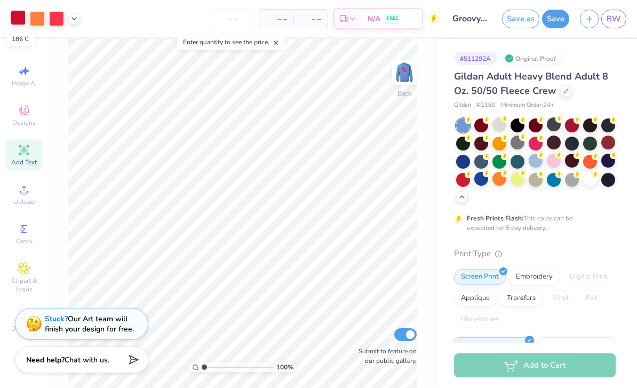
click at [18, 20] on div at bounding box center [18, 17] width 15 height 15
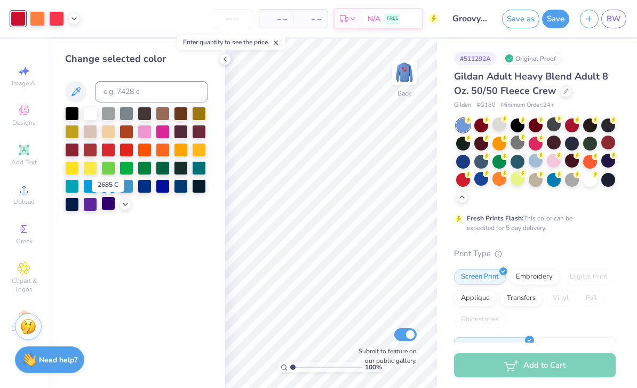
click at [111, 210] on div at bounding box center [108, 203] width 14 height 14
click at [42, 17] on div at bounding box center [37, 17] width 15 height 15
click at [74, 170] on div at bounding box center [72, 167] width 14 height 14
click at [56, 24] on div at bounding box center [56, 17] width 15 height 15
click at [74, 19] on icon at bounding box center [74, 17] width 9 height 9
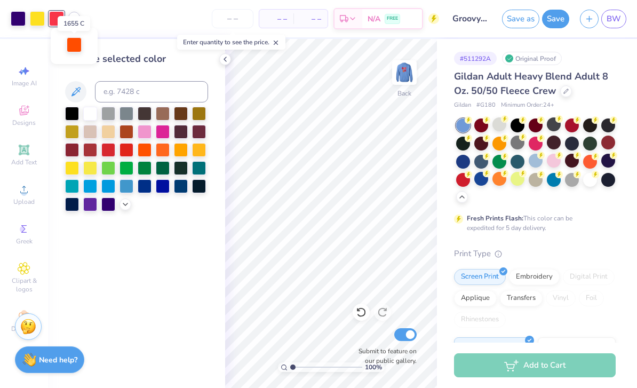
click at [76, 48] on div at bounding box center [74, 44] width 15 height 15
click at [148, 138] on div at bounding box center [145, 131] width 14 height 14
click at [145, 152] on div at bounding box center [145, 149] width 14 height 14
click at [34, 20] on div at bounding box center [37, 17] width 15 height 15
click at [90, 187] on div at bounding box center [90, 185] width 14 height 14
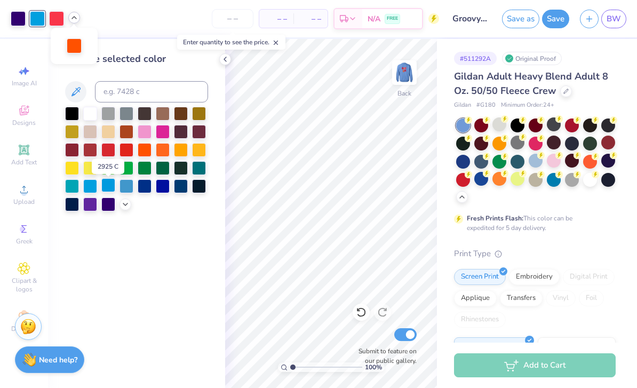
click at [112, 187] on div at bounding box center [108, 185] width 14 height 14
click at [125, 190] on div at bounding box center [127, 185] width 14 height 14
click at [73, 188] on div at bounding box center [72, 185] width 14 height 14
click at [362, 312] on icon at bounding box center [361, 312] width 11 height 11
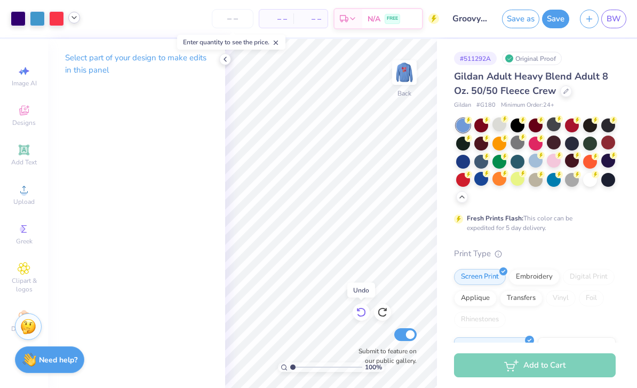
click at [362, 311] on icon at bounding box center [361, 312] width 11 height 11
click at [364, 311] on icon at bounding box center [361, 312] width 11 height 11
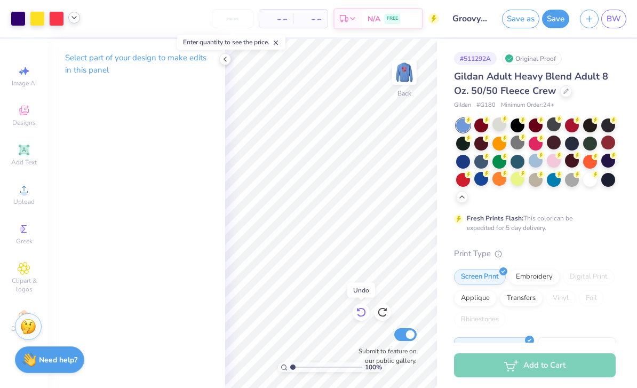
click at [364, 311] on icon at bounding box center [361, 312] width 11 height 11
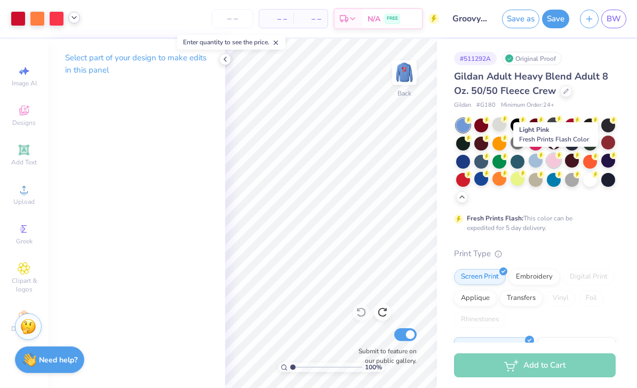
click at [556, 163] on div at bounding box center [554, 161] width 14 height 14
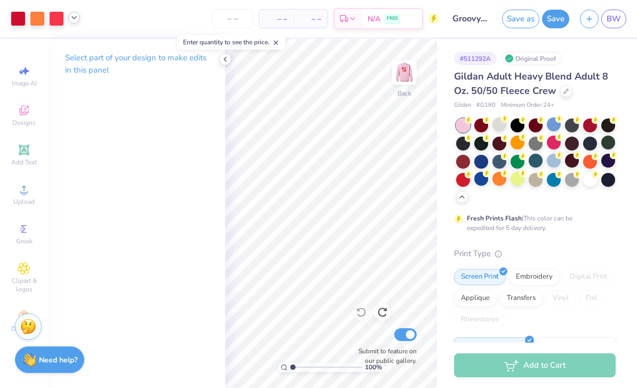
click at [547, 235] on div "Gildan Adult Heavy Blend Adult 8 Oz. 50/50 Fleece Crew Gildan # G180 Minimum Or…" at bounding box center [535, 323] width 162 height 509
click at [225, 57] on icon at bounding box center [225, 59] width 9 height 9
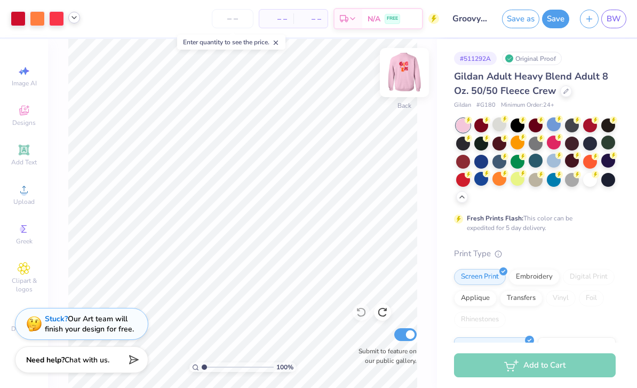
click at [400, 75] on img at bounding box center [404, 72] width 43 height 43
click at [551, 27] on div "Save" at bounding box center [555, 19] width 27 height 19
click at [555, 20] on button "Save" at bounding box center [555, 17] width 27 height 19
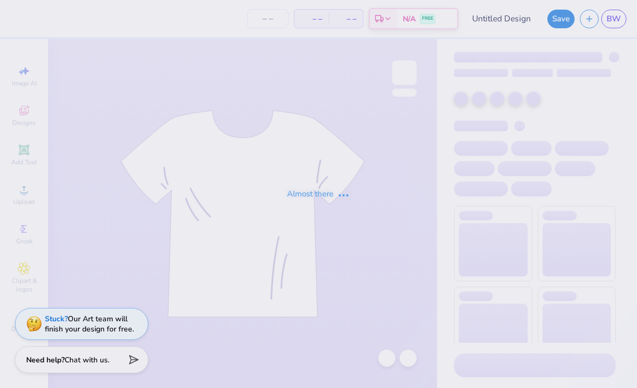
type input "Tank T12"
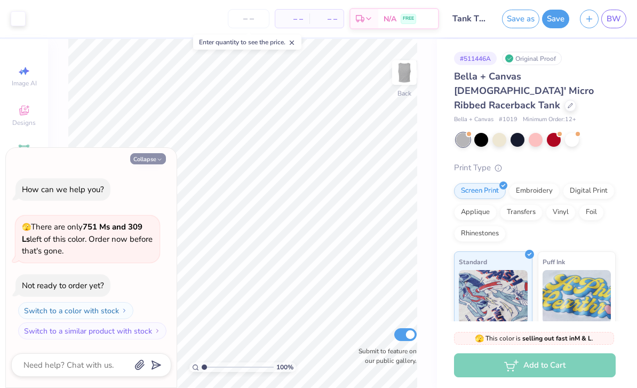
click at [154, 162] on button "Collapse" at bounding box center [148, 158] width 36 height 11
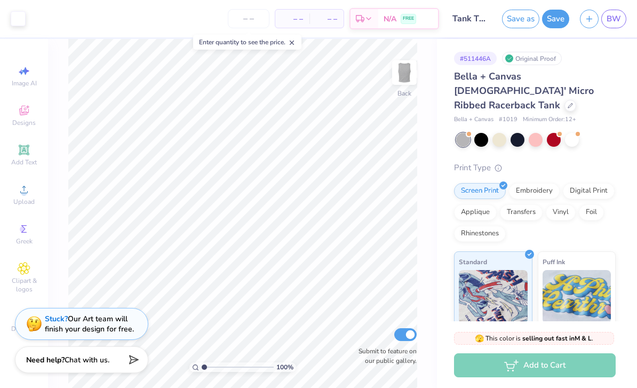
type textarea "x"
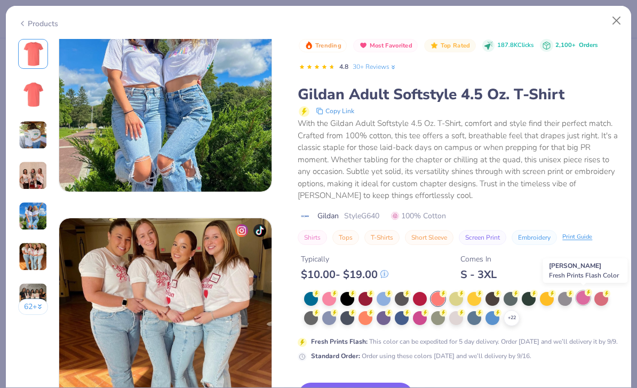
scroll to position [1008, 0]
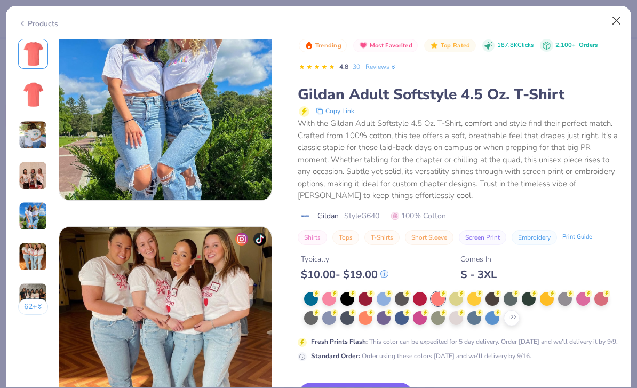
click at [619, 23] on button "Close" at bounding box center [617, 21] width 20 height 20
